Goal: Information Seeking & Learning: Understand process/instructions

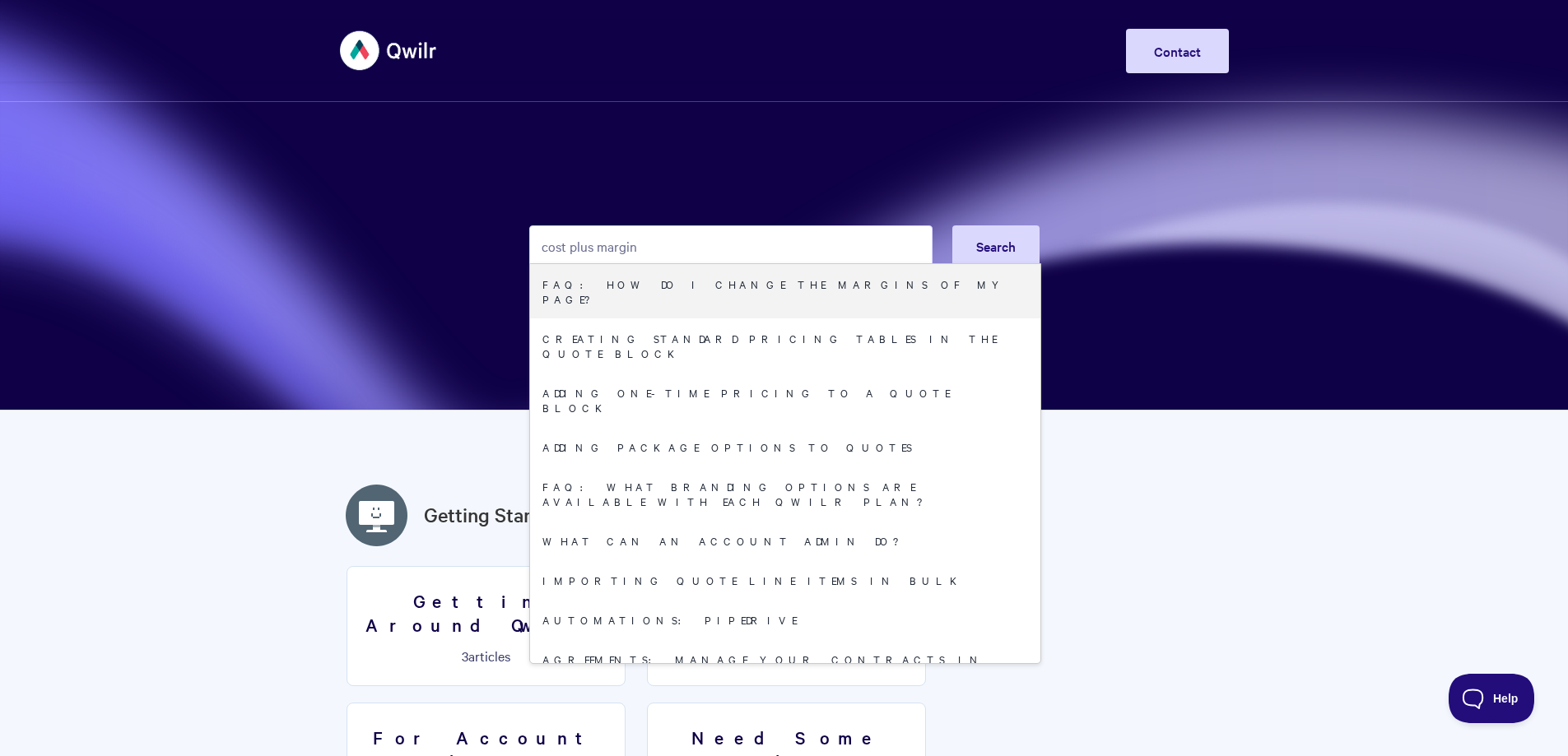
type input "cost plus margin"
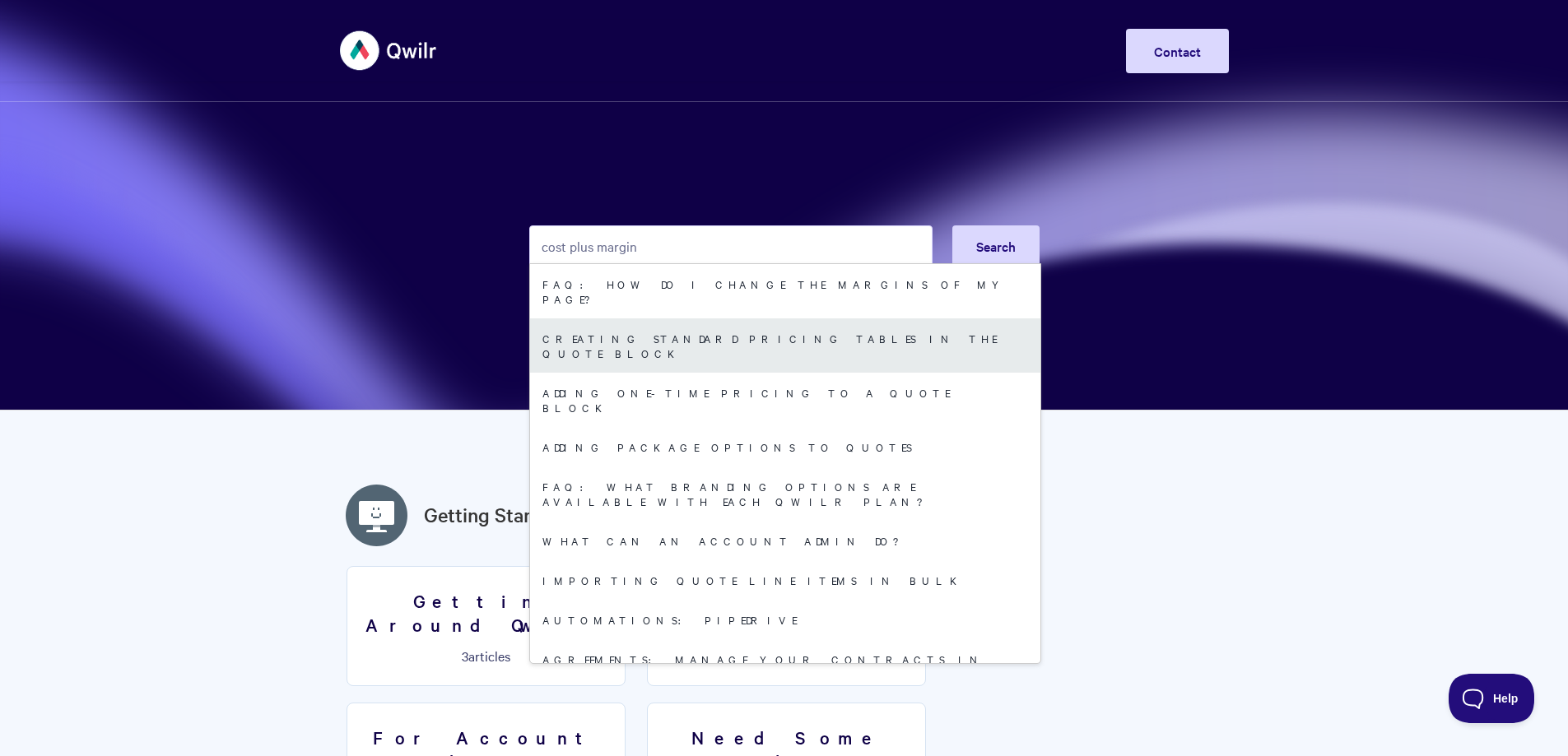
click at [737, 320] on link "Creating standard pricing tables in the Quote Block" at bounding box center [785, 345] width 511 height 54
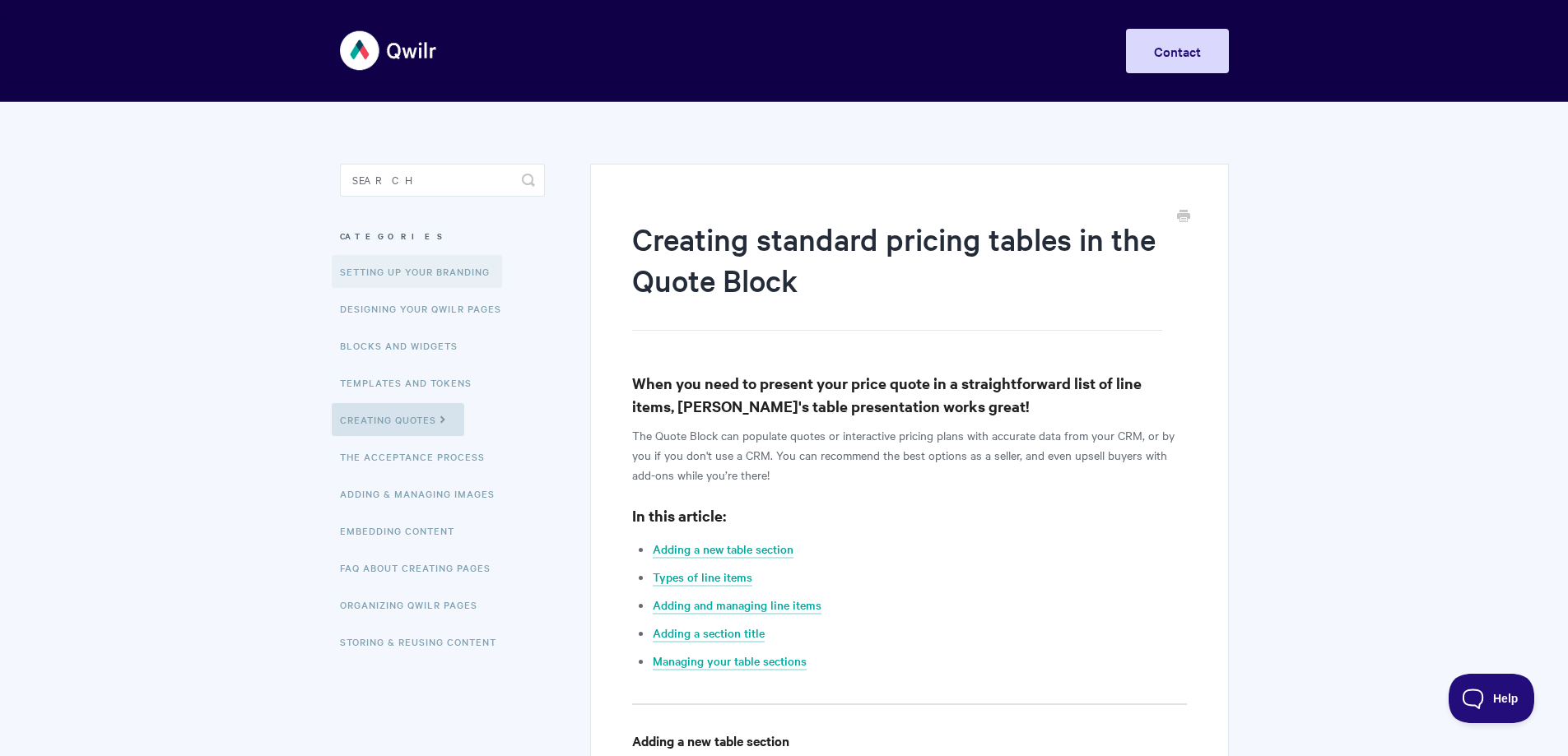
click at [465, 275] on link "Setting up your Branding" at bounding box center [417, 271] width 170 height 33
